Goal: Task Accomplishment & Management: Use online tool/utility

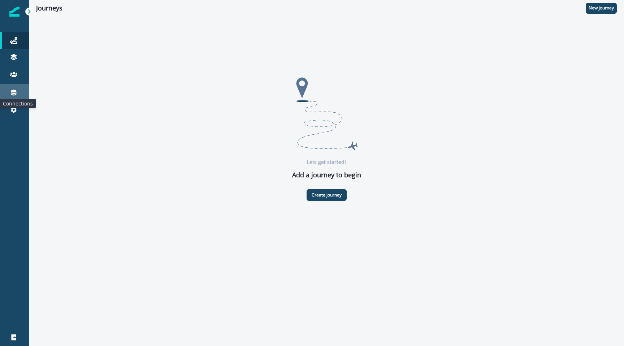
click at [15, 91] on icon at bounding box center [13, 93] width 5 height 6
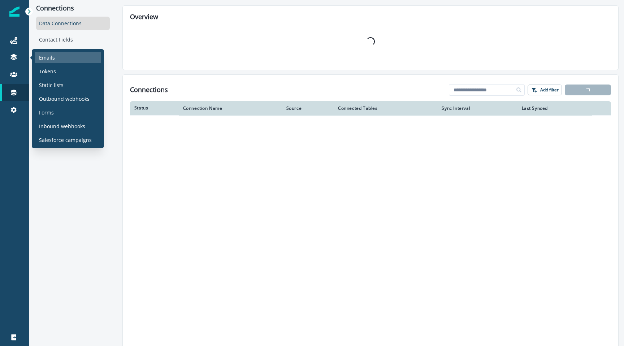
click at [46, 60] on p "Emails" at bounding box center [47, 58] width 16 height 8
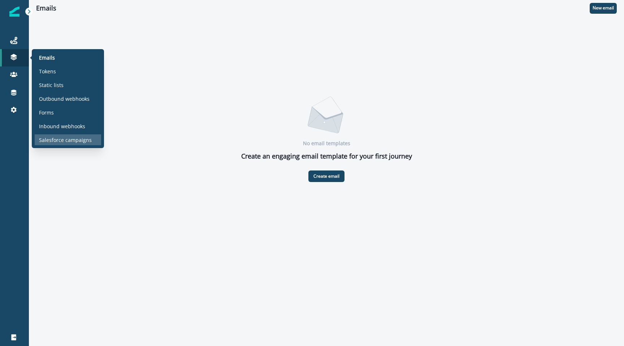
click at [70, 134] on div "Salesforce campaigns" at bounding box center [68, 139] width 66 height 11
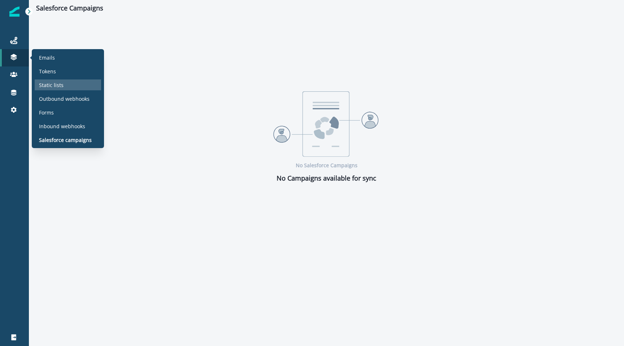
click at [70, 80] on div "Static lists" at bounding box center [68, 84] width 66 height 11
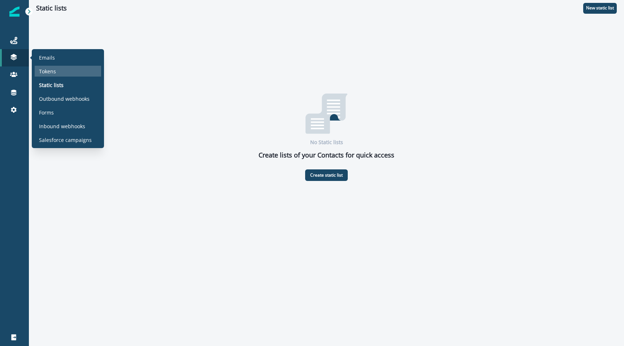
click at [68, 73] on div "Tokens" at bounding box center [68, 71] width 66 height 11
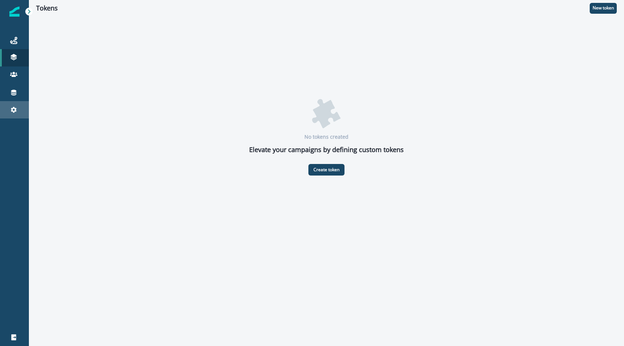
click at [15, 105] on link "Settings" at bounding box center [14, 109] width 29 height 17
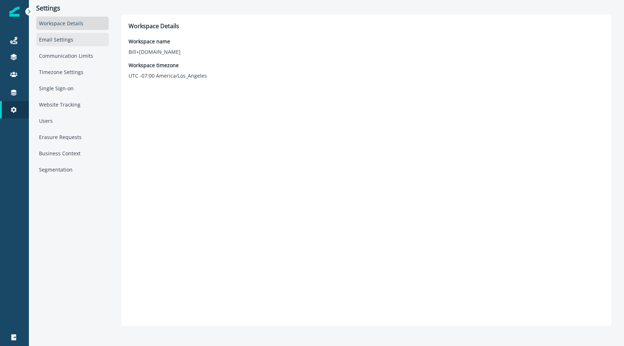
click at [71, 44] on div "Email Settings" at bounding box center [72, 39] width 73 height 13
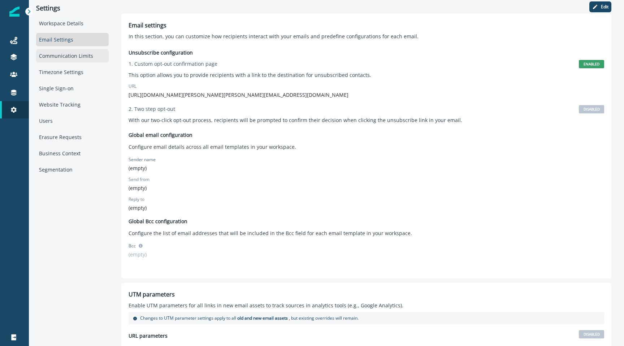
click at [69, 57] on div "Communication Limits" at bounding box center [72, 55] width 73 height 13
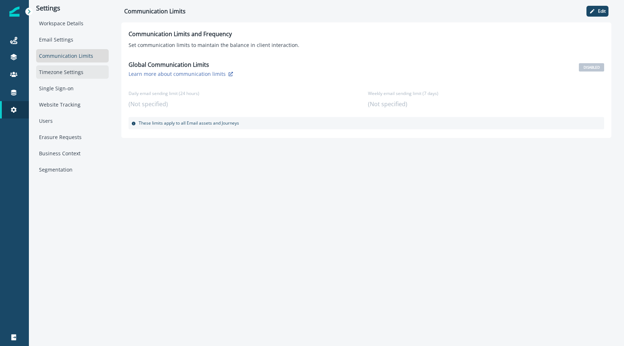
click at [69, 69] on div "Timezone Settings" at bounding box center [72, 71] width 73 height 13
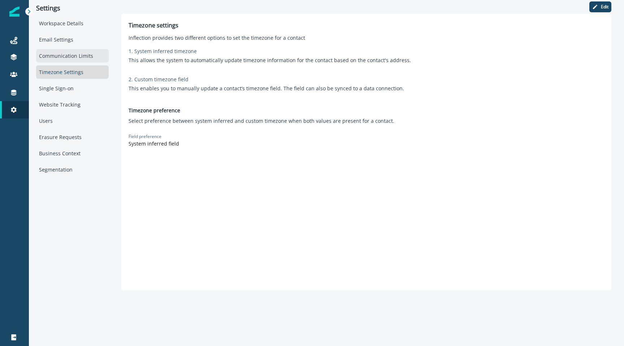
click at [67, 57] on div "Communication Limits" at bounding box center [72, 55] width 73 height 13
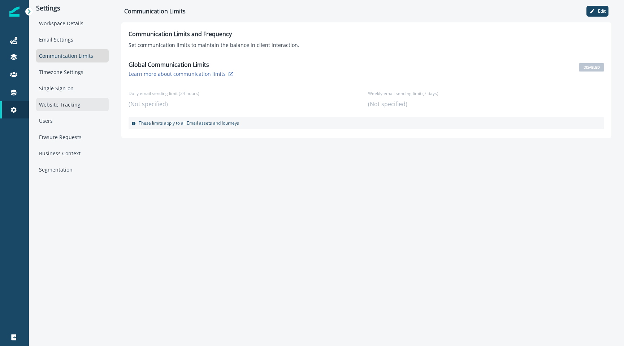
click at [67, 98] on div "Website Tracking" at bounding box center [72, 104] width 73 height 13
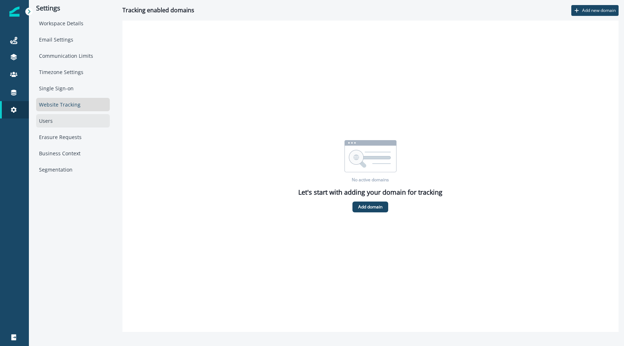
click at [62, 116] on div "Users" at bounding box center [73, 120] width 74 height 13
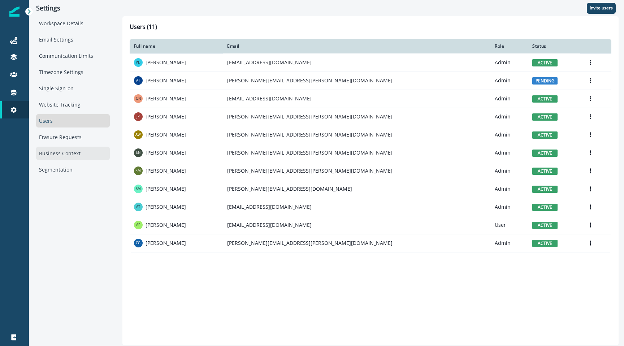
click at [65, 150] on div "Business Context" at bounding box center [73, 153] width 74 height 13
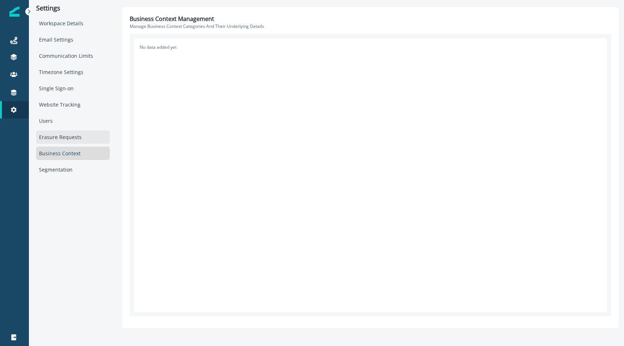
click at [67, 135] on div "Erasure Requests" at bounding box center [73, 136] width 74 height 13
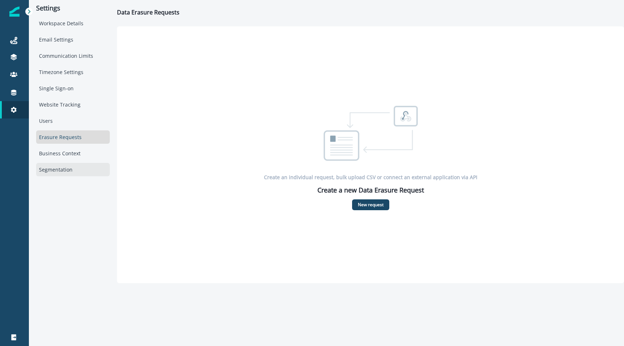
click at [64, 167] on div "Segmentation" at bounding box center [73, 169] width 74 height 13
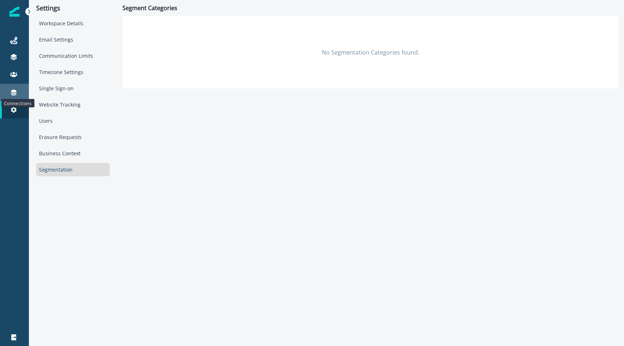
click at [11, 90] on icon at bounding box center [13, 92] width 7 height 7
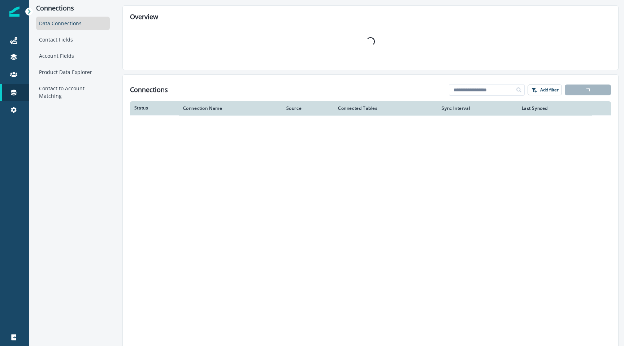
click at [16, 12] on img at bounding box center [14, 12] width 10 height 10
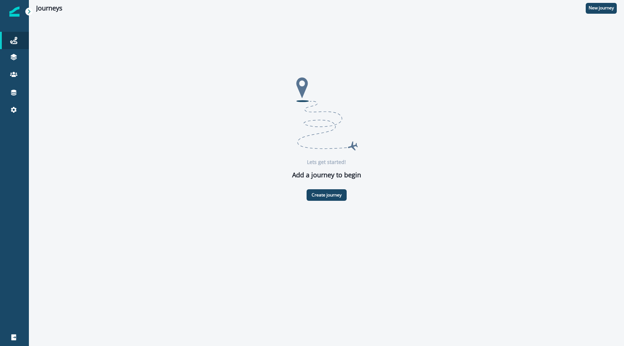
click at [16, 12] on img at bounding box center [14, 12] width 10 height 10
click at [29, 11] on icon at bounding box center [29, 11] width 5 height 5
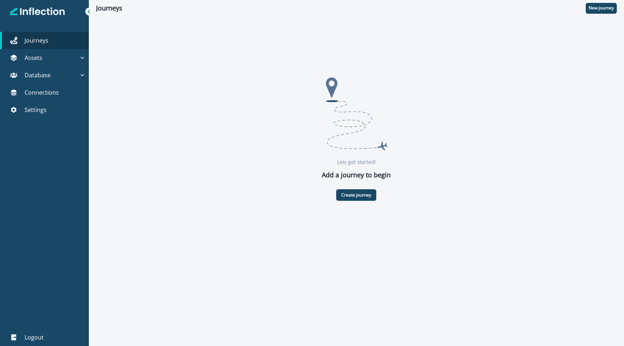
click at [38, 12] on img at bounding box center [37, 12] width 55 height 10
click at [47, 55] on div "Assets" at bounding box center [41, 57] width 76 height 9
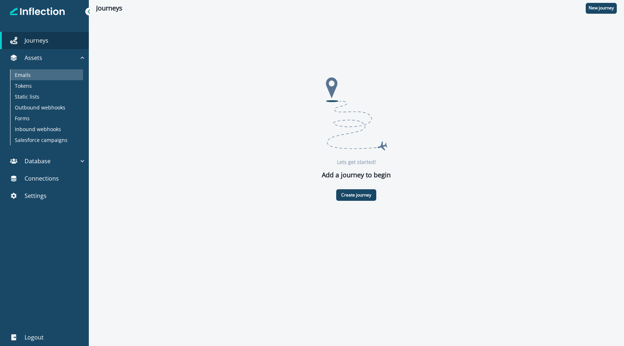
click at [46, 75] on div "Emails" at bounding box center [46, 74] width 73 height 11
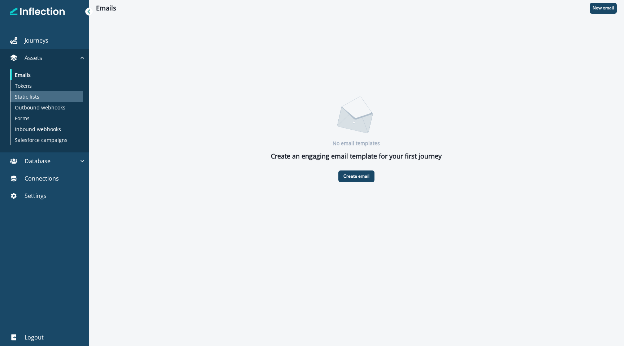
click at [47, 95] on div "Static lists" at bounding box center [46, 96] width 73 height 11
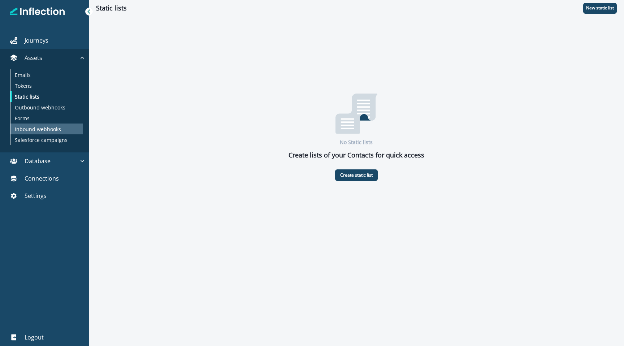
click at [41, 126] on p "Inbound webhooks" at bounding box center [38, 129] width 46 height 8
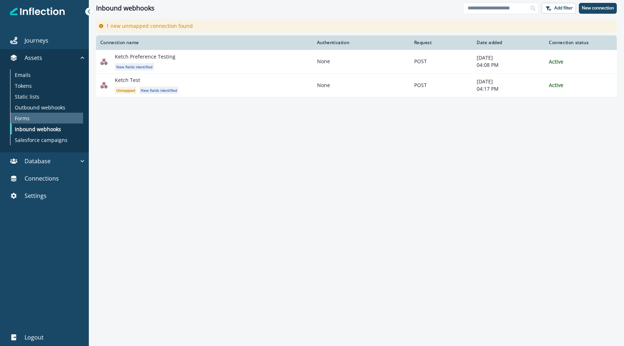
click at [32, 117] on div "Forms" at bounding box center [46, 118] width 73 height 11
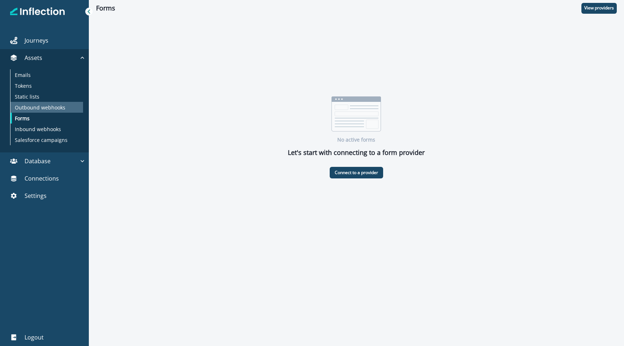
click at [32, 107] on p "Outbound webhooks" at bounding box center [40, 108] width 51 height 8
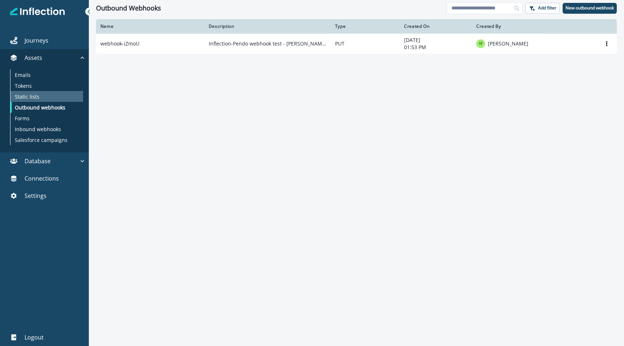
click at [34, 100] on div "Static lists" at bounding box center [46, 96] width 73 height 11
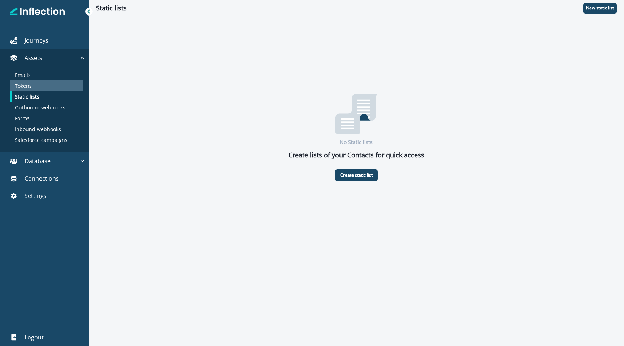
click at [34, 88] on div "Tokens" at bounding box center [46, 85] width 73 height 11
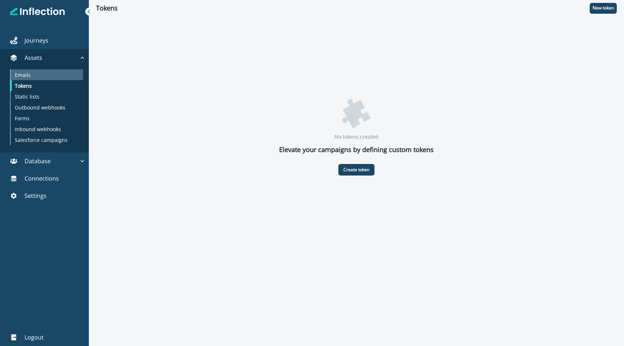
click at [36, 75] on div "Emails" at bounding box center [46, 74] width 73 height 11
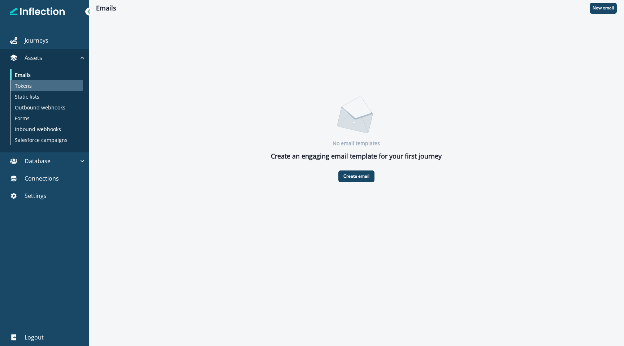
click at [36, 81] on div "Tokens" at bounding box center [46, 85] width 73 height 11
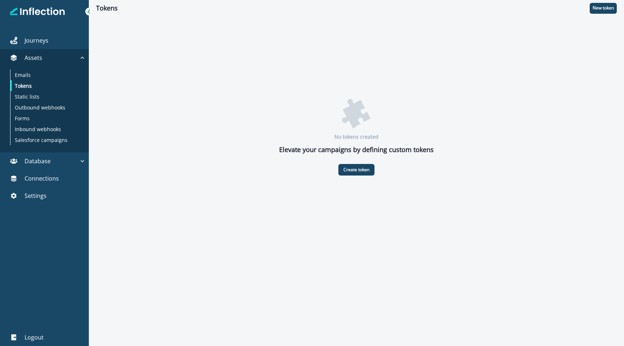
click at [363, 124] on img at bounding box center [356, 114] width 29 height 30
click at [32, 75] on div "Emails" at bounding box center [46, 74] width 73 height 11
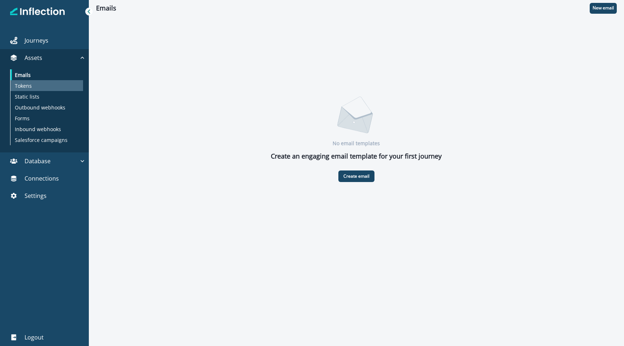
click at [37, 86] on div "Tokens" at bounding box center [46, 85] width 73 height 11
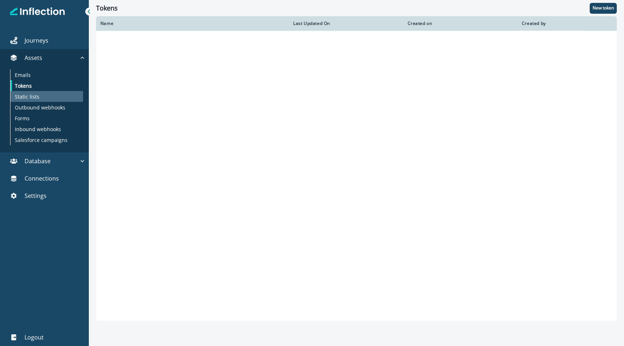
click at [37, 94] on p "Static lists" at bounding box center [27, 97] width 25 height 8
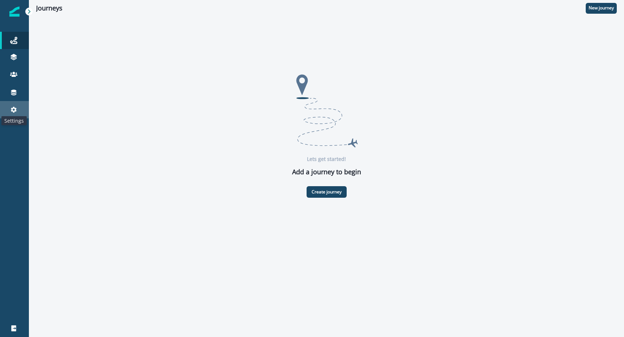
click at [15, 112] on icon at bounding box center [13, 109] width 7 height 7
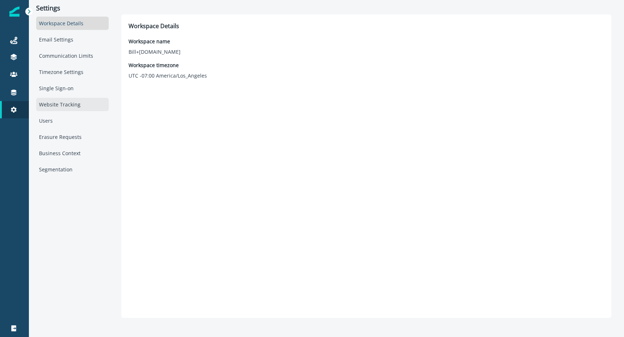
click at [65, 104] on div "Website Tracking" at bounding box center [72, 104] width 73 height 13
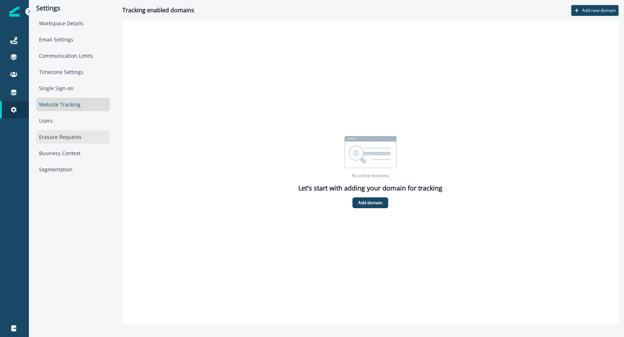
click at [60, 137] on div "Erasure Requests" at bounding box center [73, 136] width 74 height 13
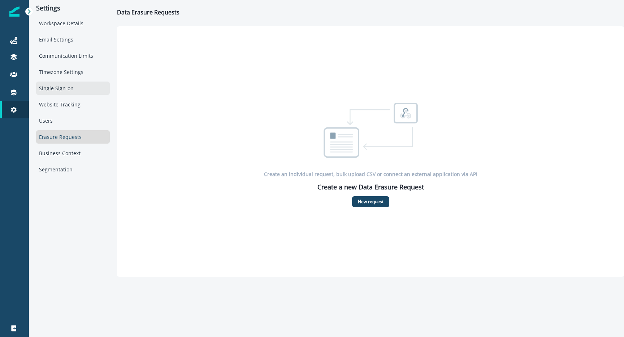
click at [64, 93] on div "Single Sign-on" at bounding box center [73, 88] width 74 height 13
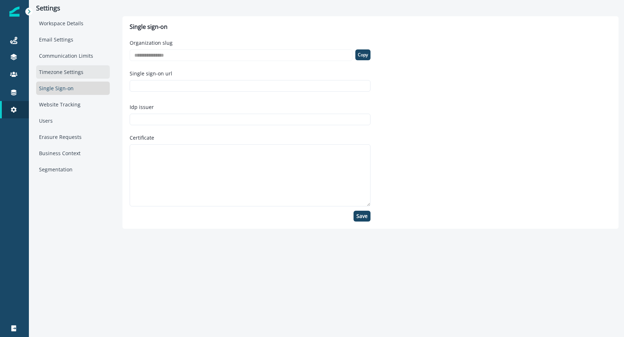
click at [68, 76] on div "Timezone Settings" at bounding box center [73, 71] width 74 height 13
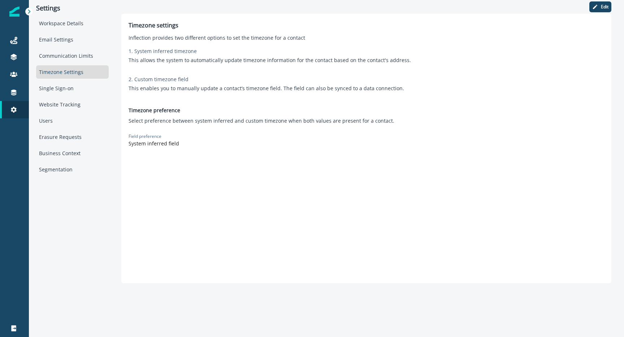
click at [71, 62] on div "Workspace Details Email Settings Communication Limits Timezone Settings Single …" at bounding box center [72, 97] width 73 height 160
click at [60, 56] on div "Communication Limits" at bounding box center [72, 55] width 73 height 13
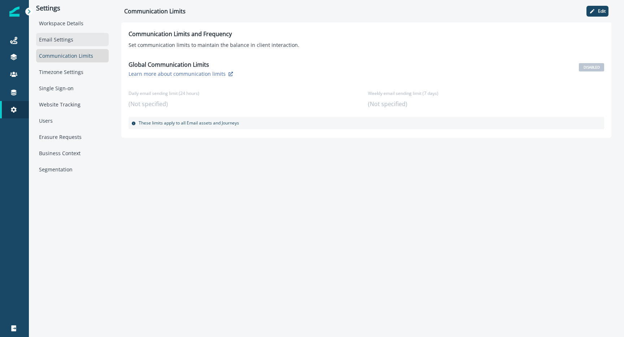
click at [73, 41] on div "Email Settings" at bounding box center [72, 39] width 73 height 13
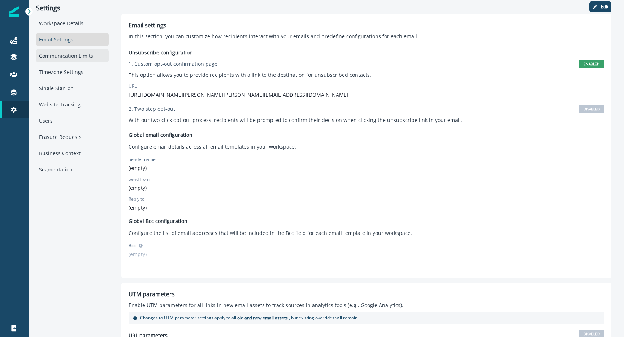
click at [72, 57] on div "Communication Limits" at bounding box center [72, 55] width 73 height 13
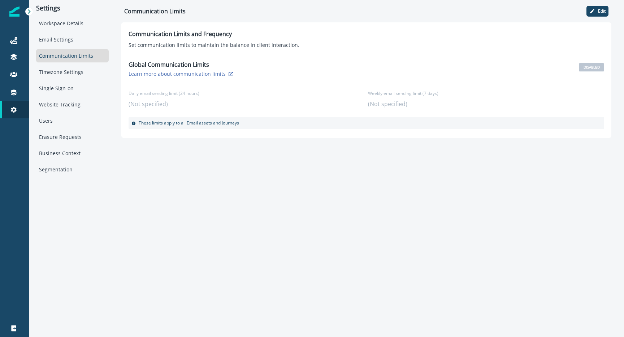
click at [74, 30] on div "Workspace Details Email Settings Communication Limits Timezone Settings Single …" at bounding box center [72, 97] width 73 height 160
click at [73, 23] on div "Workspace Details" at bounding box center [72, 23] width 73 height 13
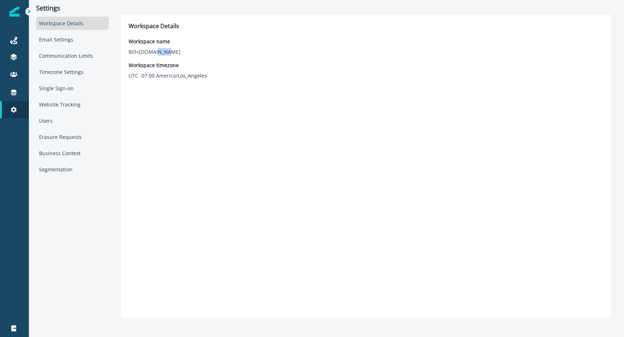
drag, startPoint x: 164, startPoint y: 53, endPoint x: 152, endPoint y: 56, distance: 12.1
click at [155, 55] on p "Bill+[DOMAIN_NAME]" at bounding box center [155, 52] width 52 height 8
click at [76, 83] on div "Single Sign-on" at bounding box center [72, 88] width 73 height 13
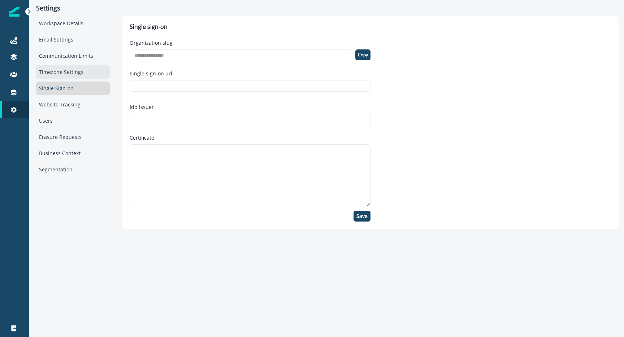
click at [80, 73] on div "Timezone Settings" at bounding box center [73, 71] width 74 height 13
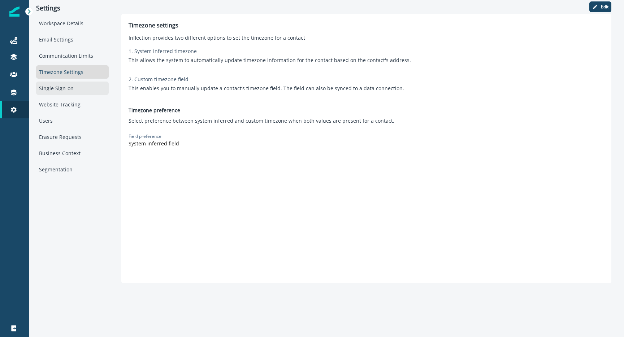
click at [77, 85] on div "Single Sign-on" at bounding box center [72, 88] width 73 height 13
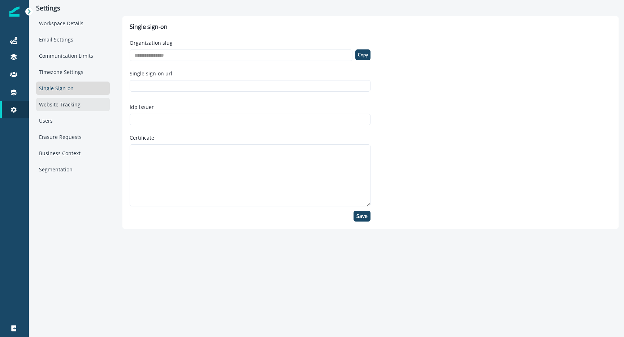
click at [82, 110] on div "Website Tracking" at bounding box center [73, 104] width 74 height 13
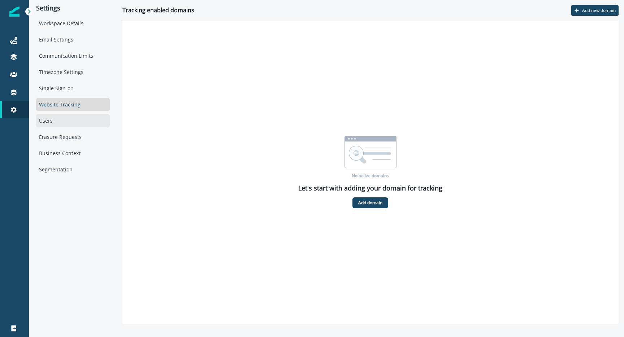
click at [77, 126] on div "Users" at bounding box center [73, 120] width 74 height 13
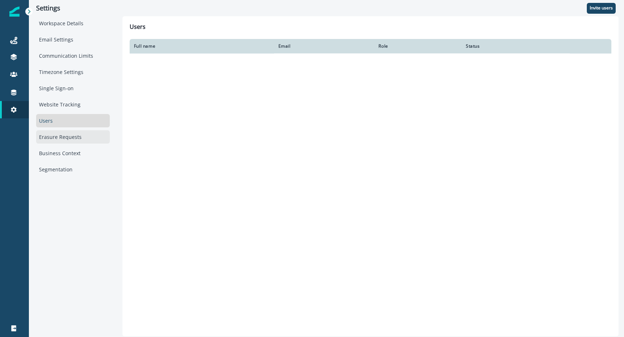
click at [77, 139] on div "Erasure Requests" at bounding box center [73, 136] width 74 height 13
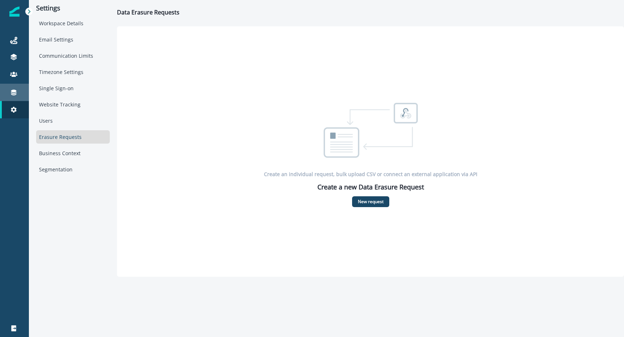
click at [15, 97] on link "Connections" at bounding box center [14, 92] width 29 height 17
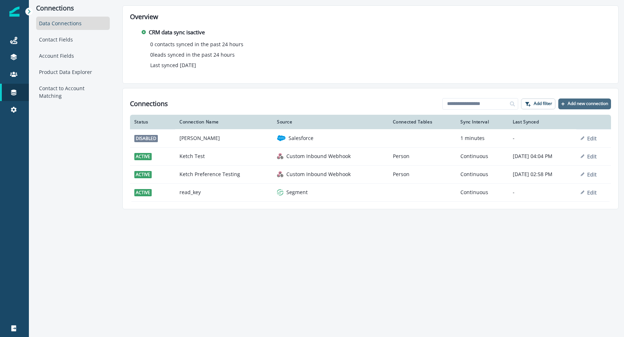
click at [594, 104] on p "Add new connection" at bounding box center [588, 103] width 40 height 5
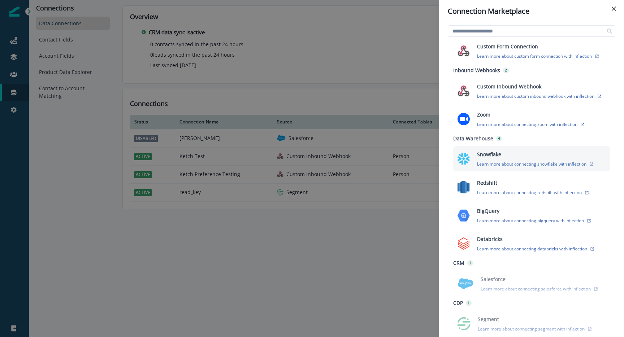
scroll to position [57, 0]
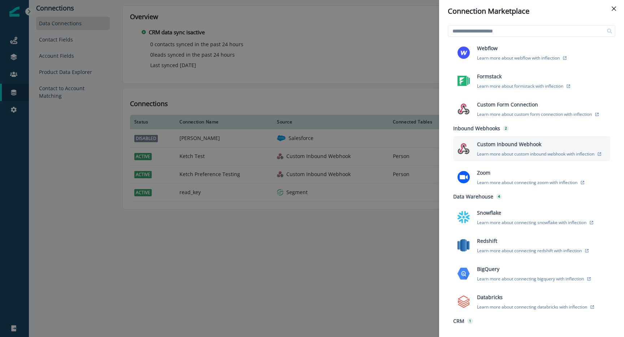
click at [531, 141] on p "Custom Inbound Webhook" at bounding box center [509, 144] width 64 height 8
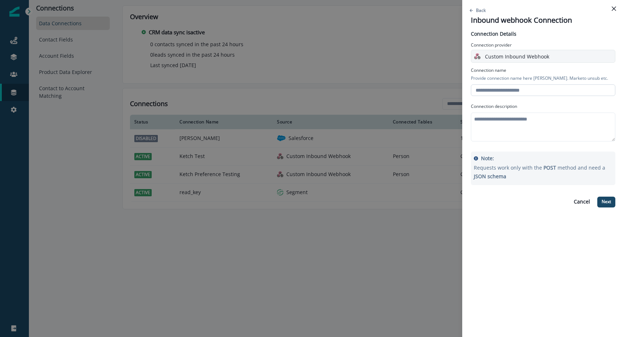
click at [505, 90] on input "text" at bounding box center [543, 91] width 144 height 12
type input "****"
type input "*********"
click at [541, 138] on textarea at bounding box center [543, 127] width 144 height 29
type textarea "**********"
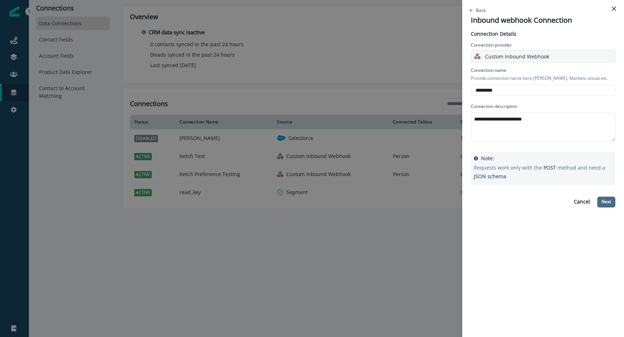
click at [612, 202] on button "Next" at bounding box center [606, 202] width 18 height 11
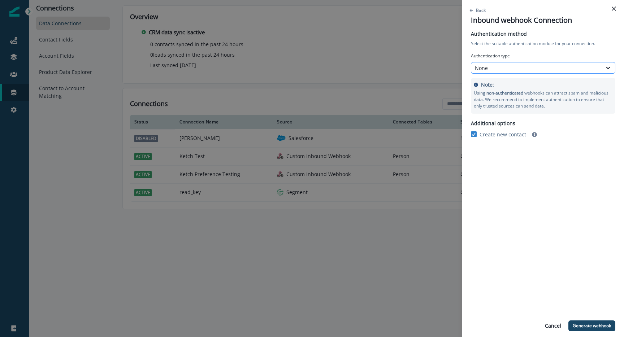
click at [531, 65] on div "None" at bounding box center [537, 68] width 124 height 8
click at [593, 324] on p "Generate webhook" at bounding box center [592, 326] width 38 height 5
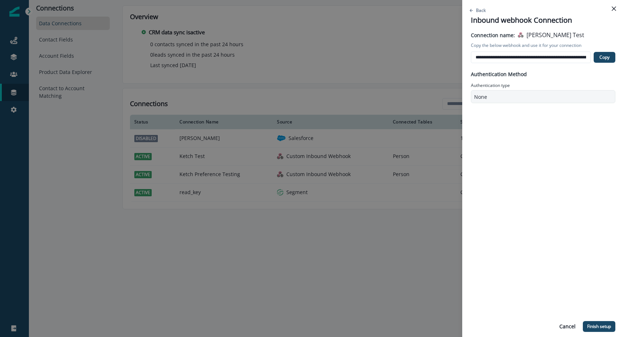
scroll to position [0, 27]
click at [504, 58] on input "**********" at bounding box center [531, 57] width 120 height 12
click at [502, 57] on input "**********" at bounding box center [531, 57] width 120 height 12
click at [499, 57] on input "**********" at bounding box center [531, 57] width 120 height 12
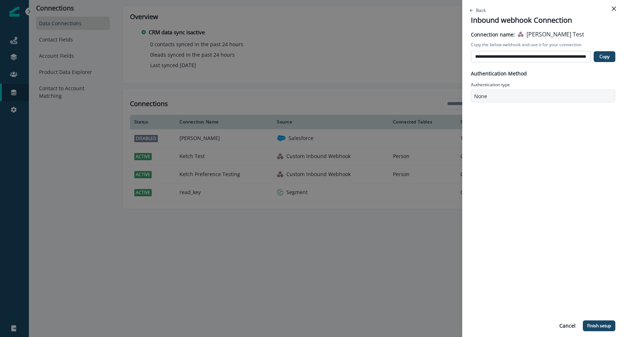
click at [499, 57] on input "**********" at bounding box center [531, 57] width 120 height 12
click at [596, 58] on button "Copy" at bounding box center [605, 56] width 22 height 11
click at [601, 328] on p "Finish setup" at bounding box center [599, 326] width 24 height 5
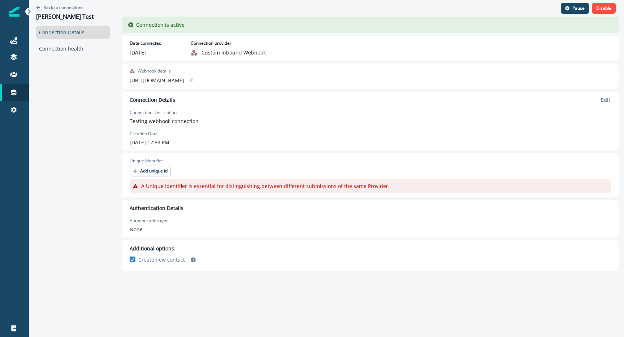
click at [63, 30] on link "Connection Details" at bounding box center [73, 32] width 74 height 13
click at [32, 10] on div at bounding box center [29, 12] width 8 height 8
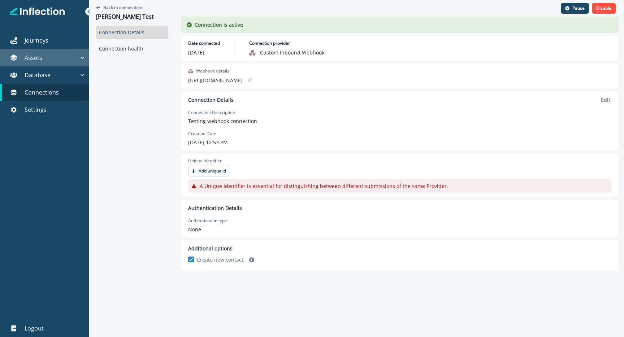
click at [33, 56] on p "Assets" at bounding box center [34, 57] width 18 height 9
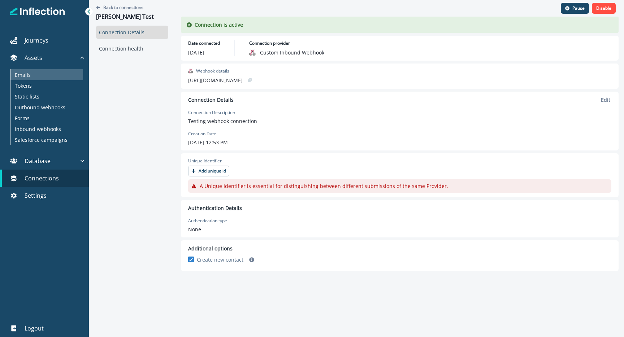
click at [41, 73] on div "Emails" at bounding box center [46, 74] width 73 height 11
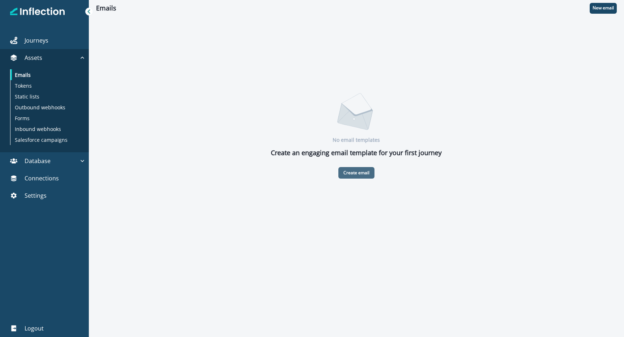
click at [355, 171] on p "Create email" at bounding box center [356, 172] width 26 height 5
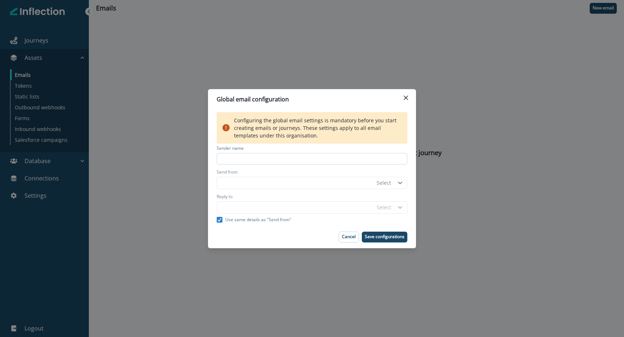
click at [308, 159] on input at bounding box center [312, 159] width 191 height 12
click at [357, 184] on input "Send from" at bounding box center [295, 183] width 156 height 12
click at [418, 202] on div "Global email configuration Configuring the global email settings is mandatory b…" at bounding box center [312, 168] width 624 height 337
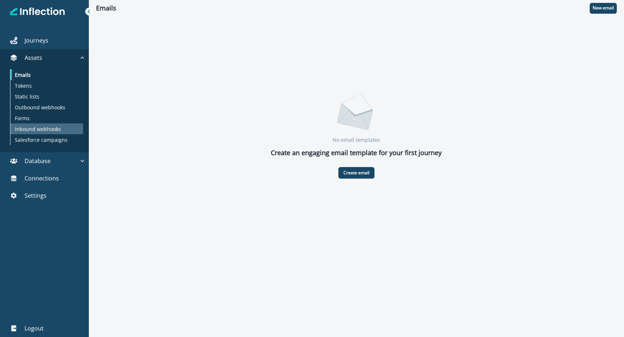
click at [27, 127] on p "Inbound webhooks" at bounding box center [38, 129] width 46 height 8
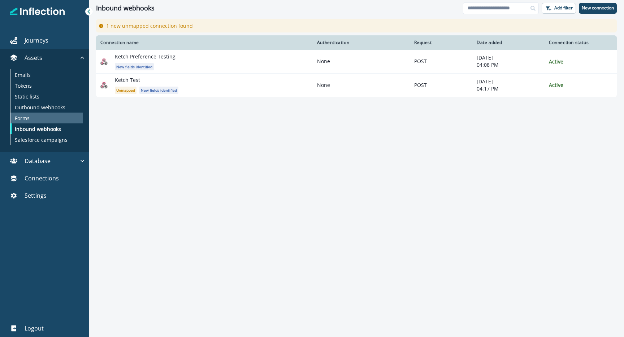
click at [21, 117] on p "Forms" at bounding box center [22, 118] width 15 height 8
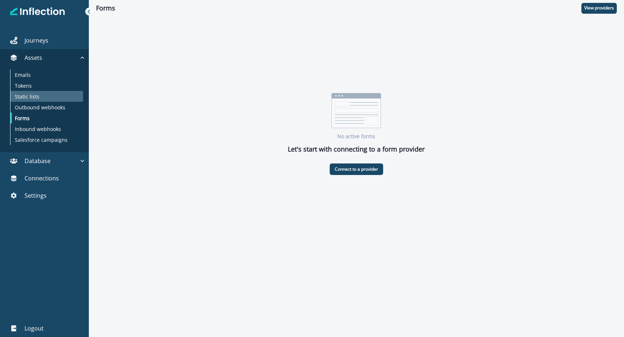
click at [25, 95] on p "Static lists" at bounding box center [27, 97] width 25 height 8
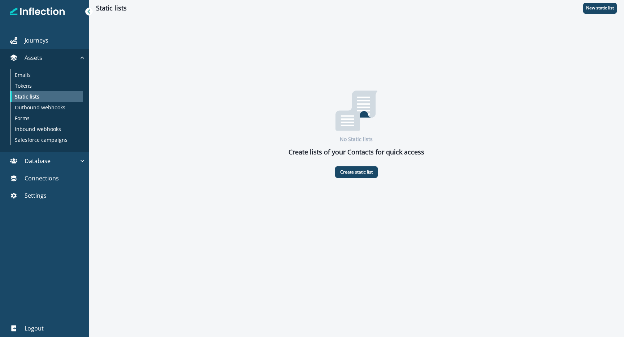
click at [59, 91] on div "Static lists" at bounding box center [46, 96] width 73 height 11
click at [55, 85] on div "Tokens" at bounding box center [46, 85] width 73 height 11
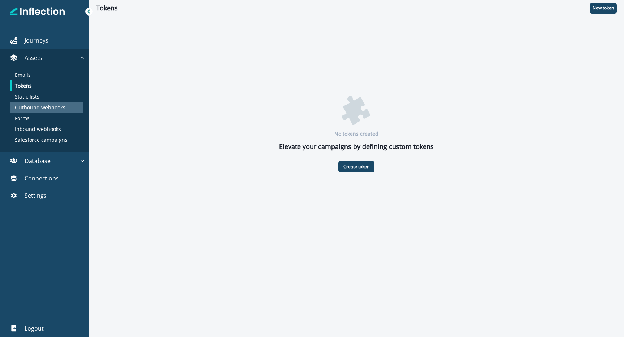
click at [61, 107] on p "Outbound webhooks" at bounding box center [40, 108] width 51 height 8
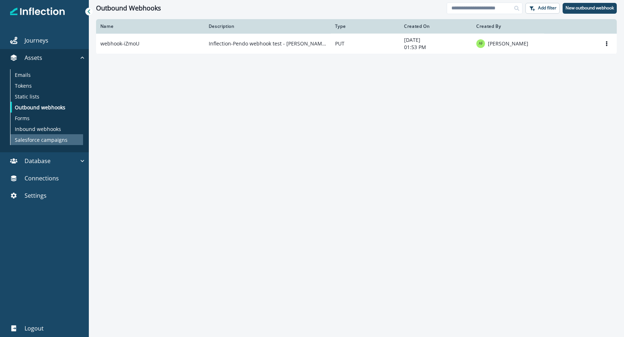
click at [53, 135] on div "Salesforce campaigns" at bounding box center [46, 139] width 73 height 11
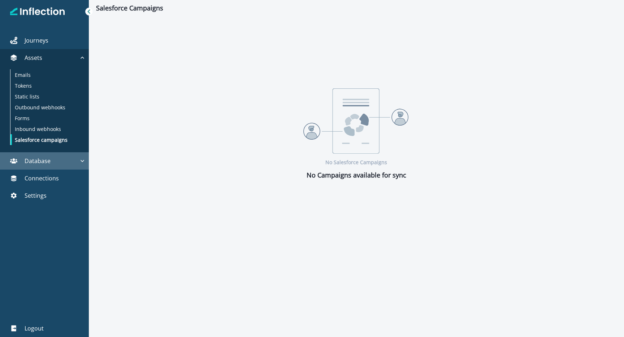
click at [48, 158] on p "Database" at bounding box center [38, 161] width 26 height 9
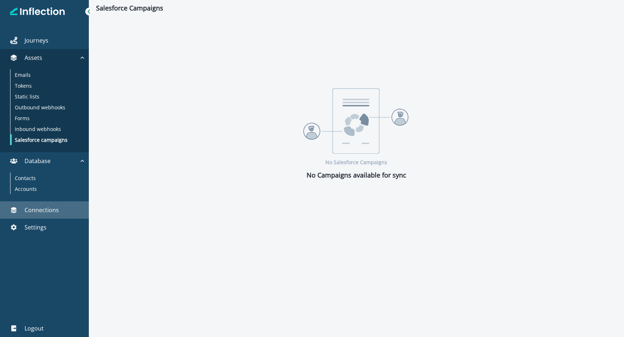
click at [57, 211] on p "Connections" at bounding box center [42, 210] width 34 height 9
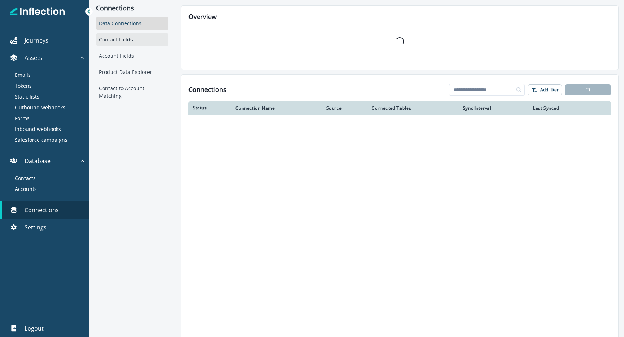
click at [115, 41] on div "Contact Fields" at bounding box center [132, 39] width 72 height 13
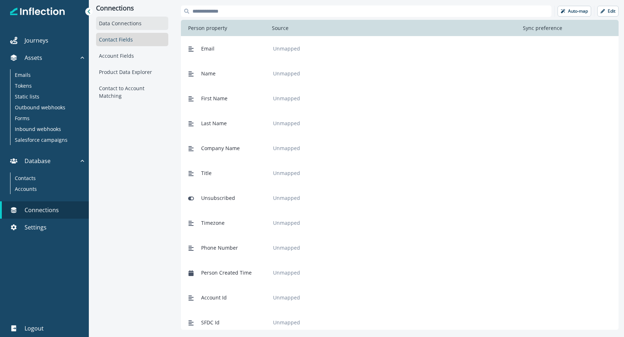
click at [121, 22] on div "Data Connections" at bounding box center [132, 23] width 72 height 13
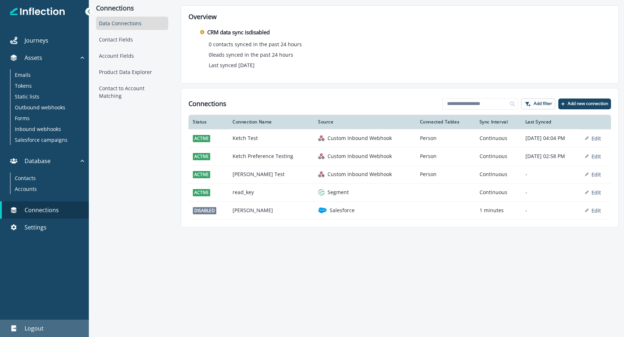
click at [33, 325] on p "Logout" at bounding box center [34, 328] width 19 height 9
